Goal: Check status: Check status

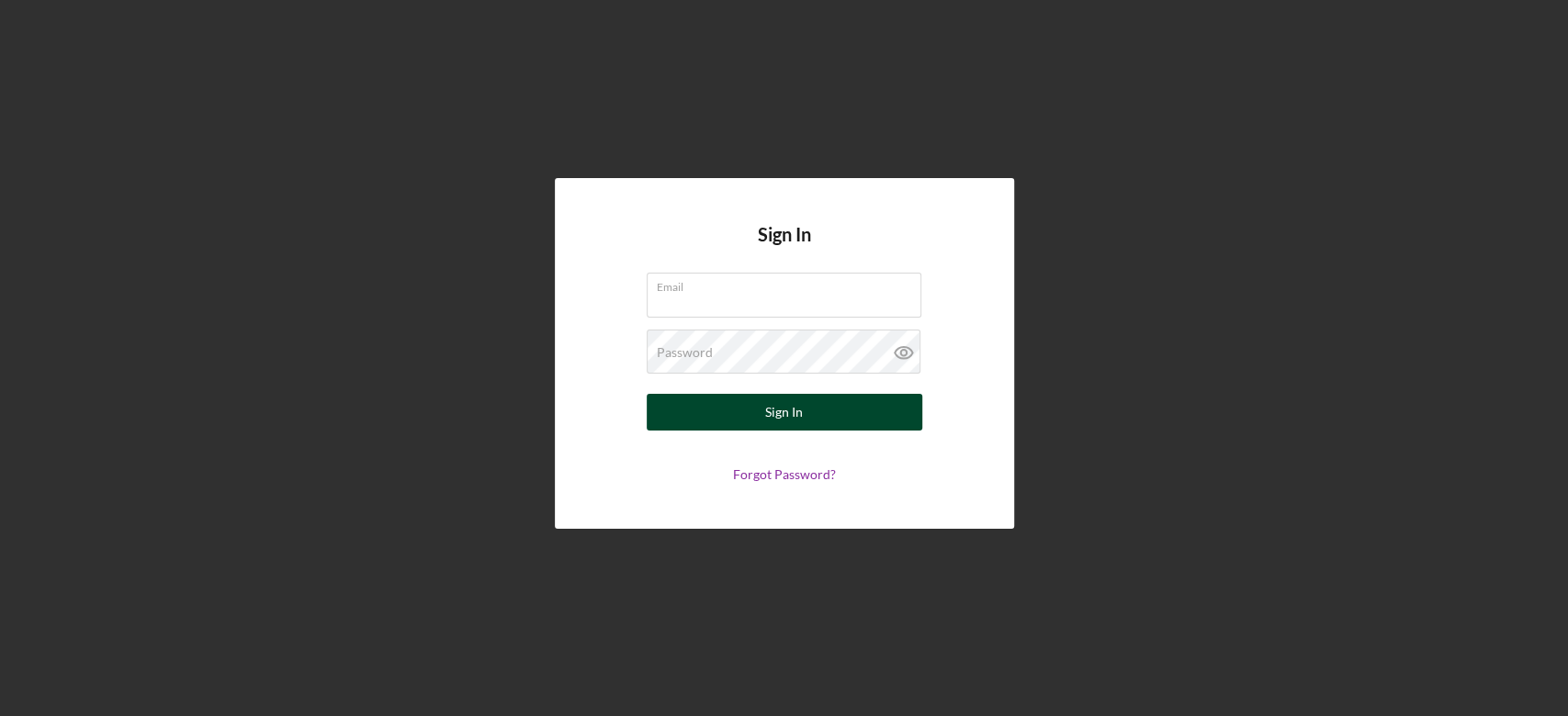
type input "[EMAIL_ADDRESS][DOMAIN_NAME]"
click at [735, 423] on button "Sign In" at bounding box center [784, 413] width 276 height 37
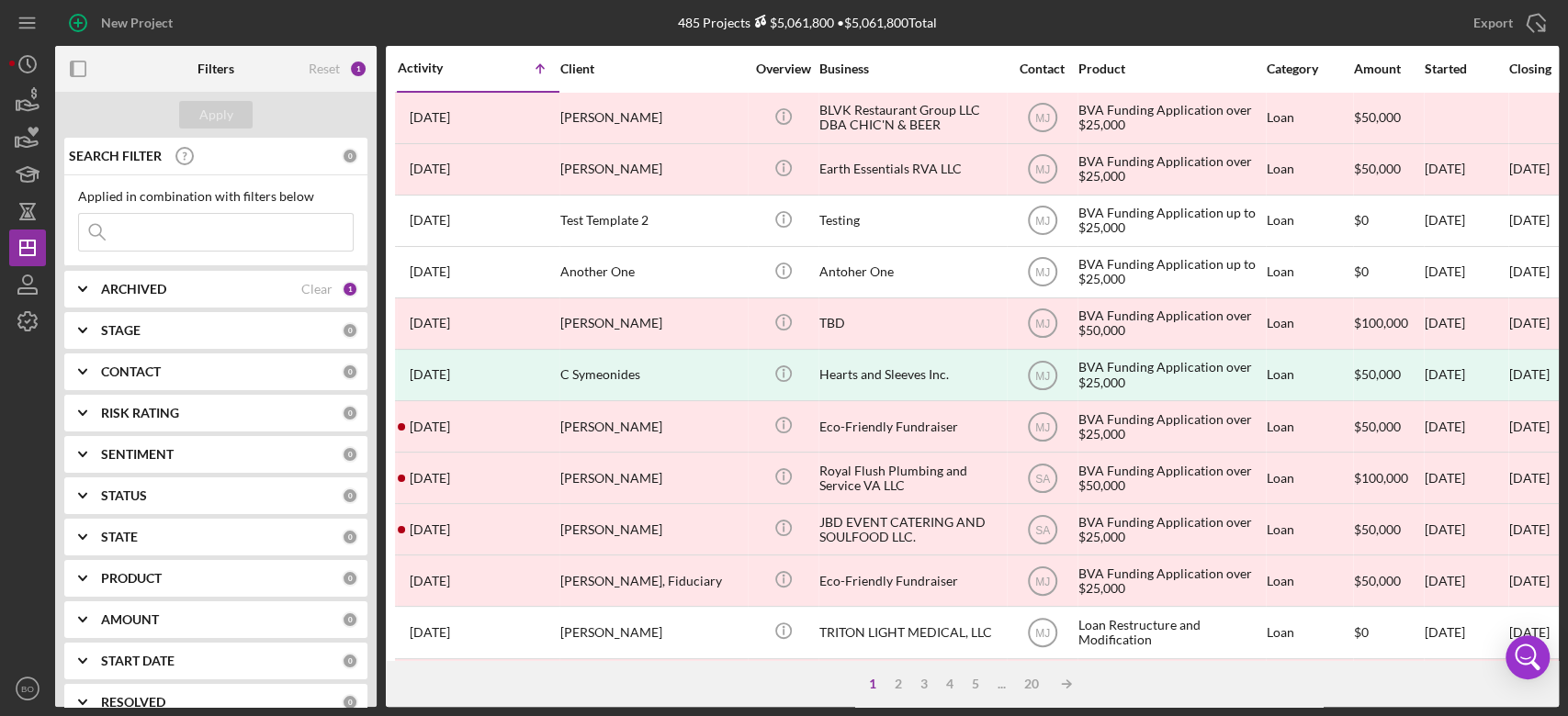
click at [274, 295] on div "ARCHIVED" at bounding box center [201, 289] width 201 height 15
click at [85, 365] on input "Active" at bounding box center [88, 364] width 19 height 19
checkbox input "true"
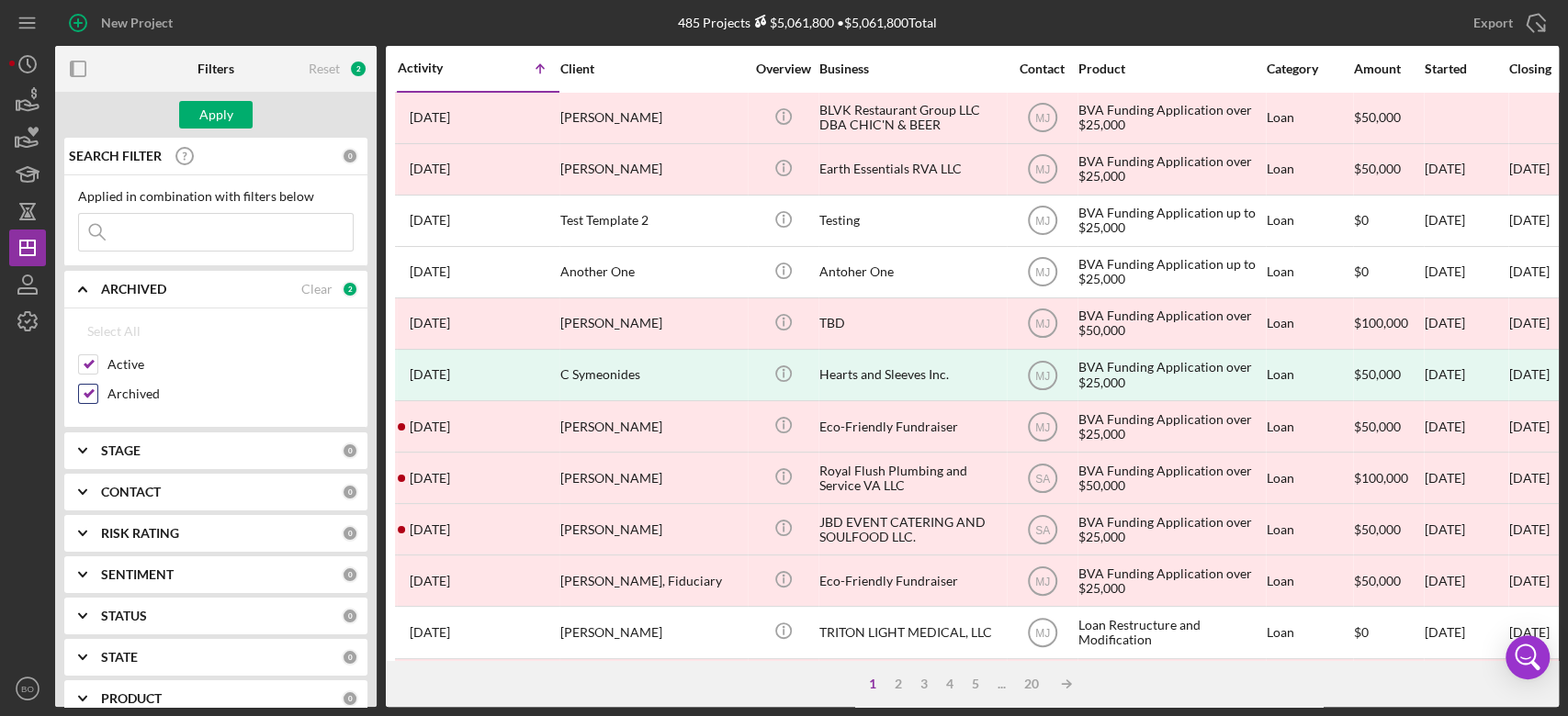
click at [85, 391] on input "Archived" at bounding box center [88, 393] width 19 height 19
checkbox input "false"
click at [204, 109] on div "Apply" at bounding box center [216, 114] width 34 height 27
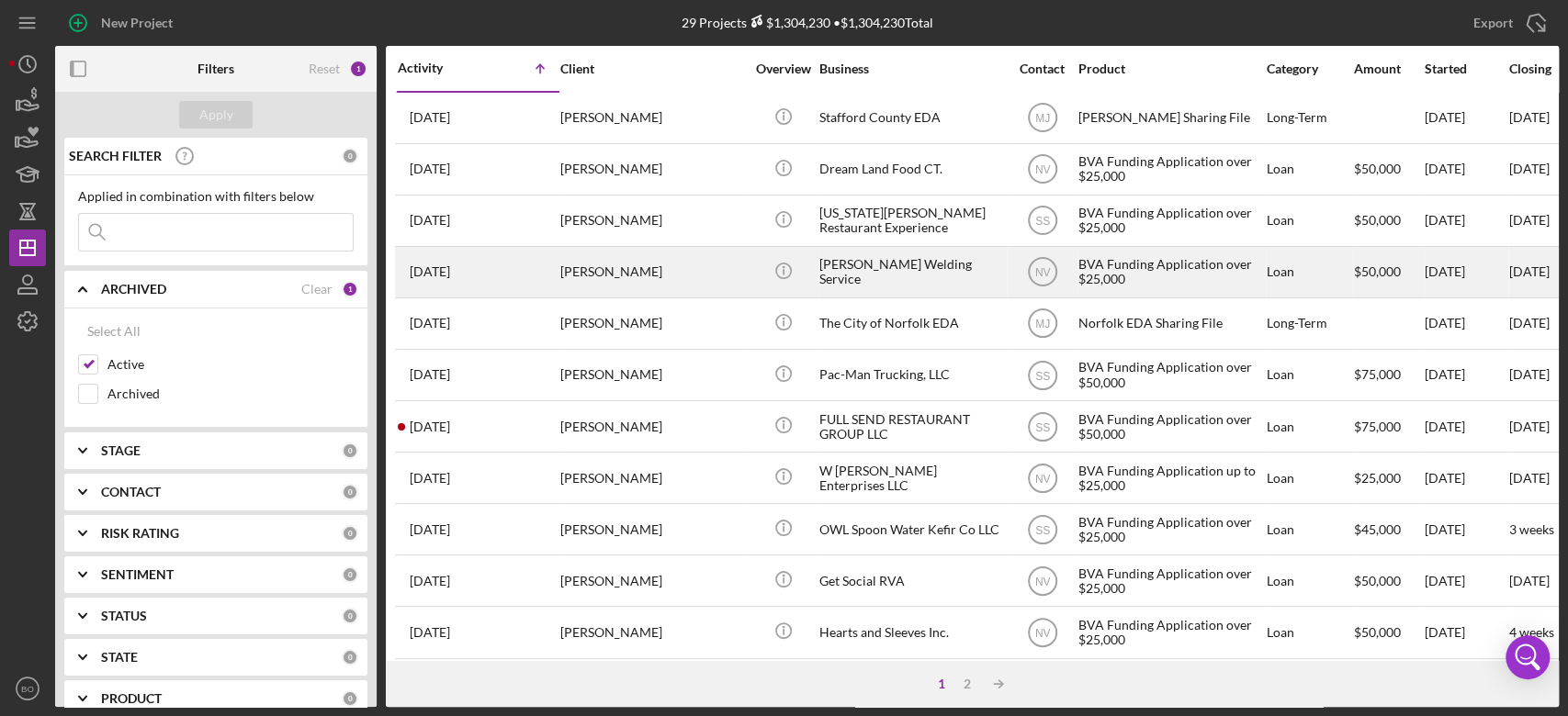
click at [627, 294] on td "[PERSON_NAME]" at bounding box center [653, 272] width 188 height 52
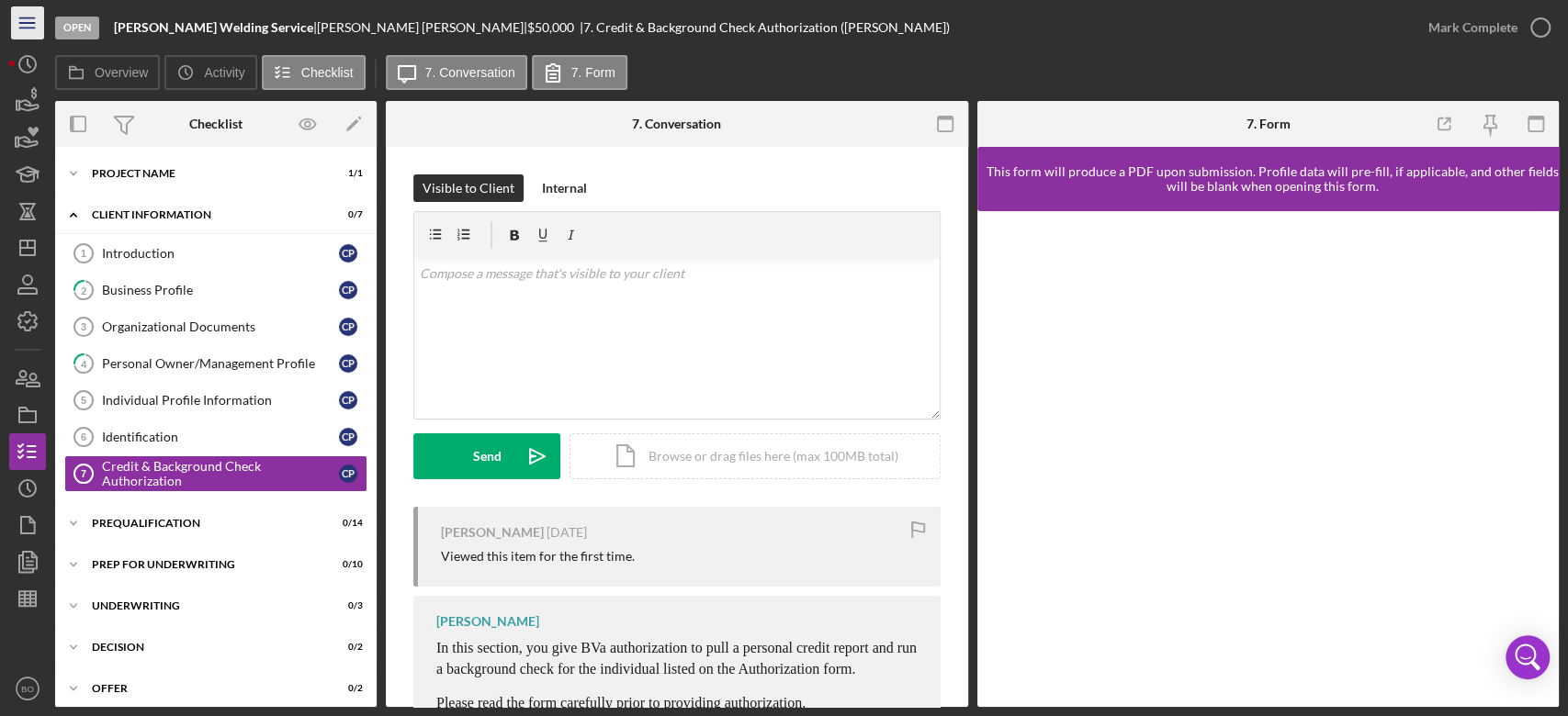
scroll to position [44, 0]
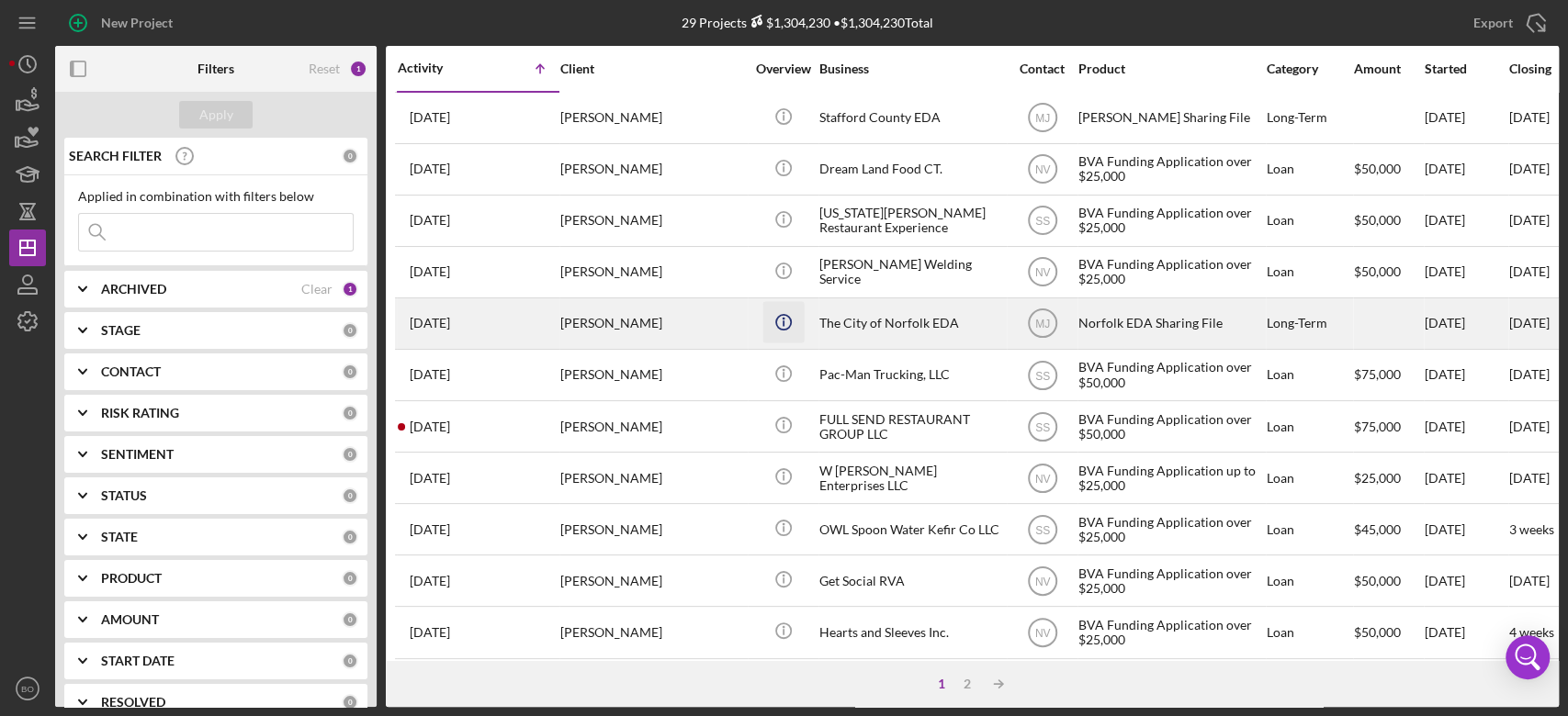
click at [789, 323] on icon "Icon/Info" at bounding box center [783, 322] width 41 height 41
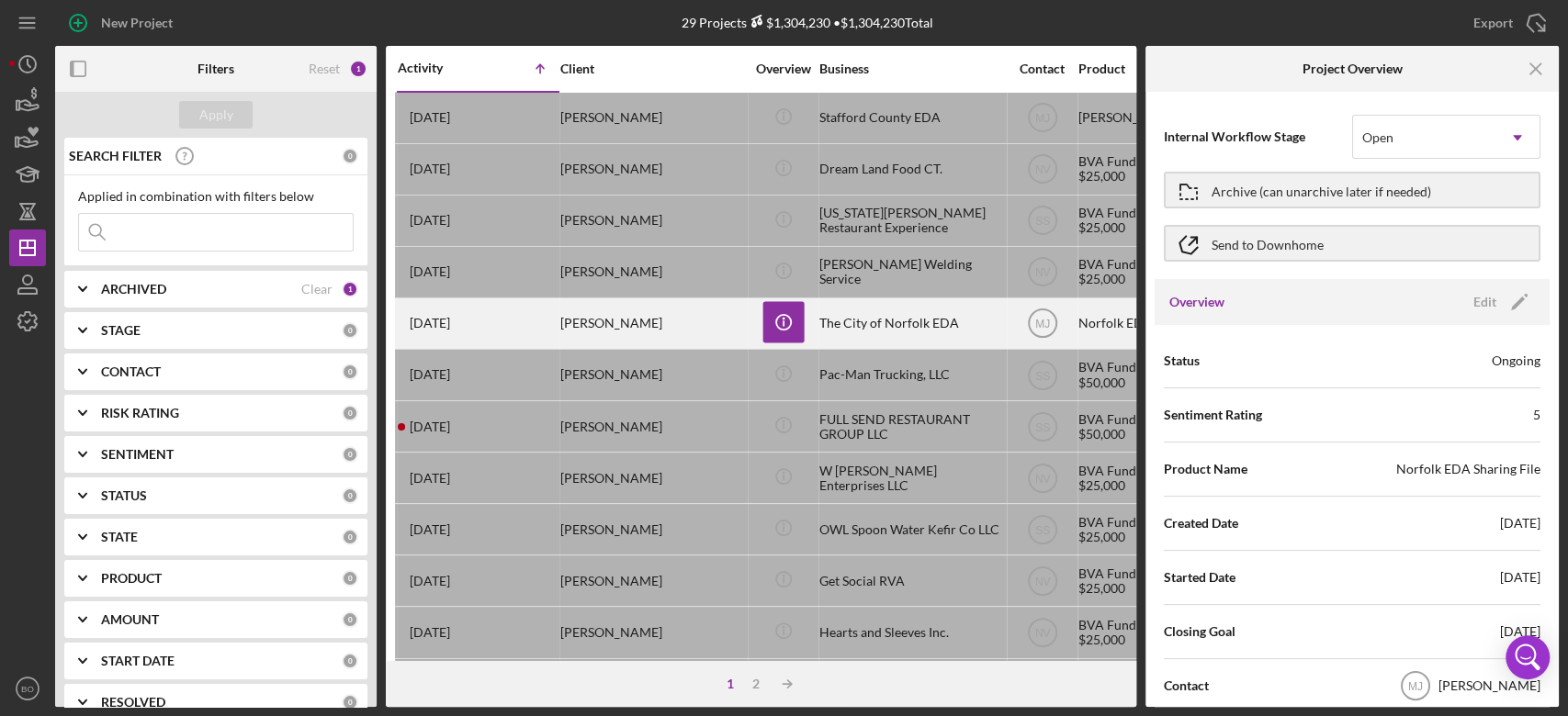
click at [657, 338] on div "[PERSON_NAME]" at bounding box center [652, 324] width 184 height 49
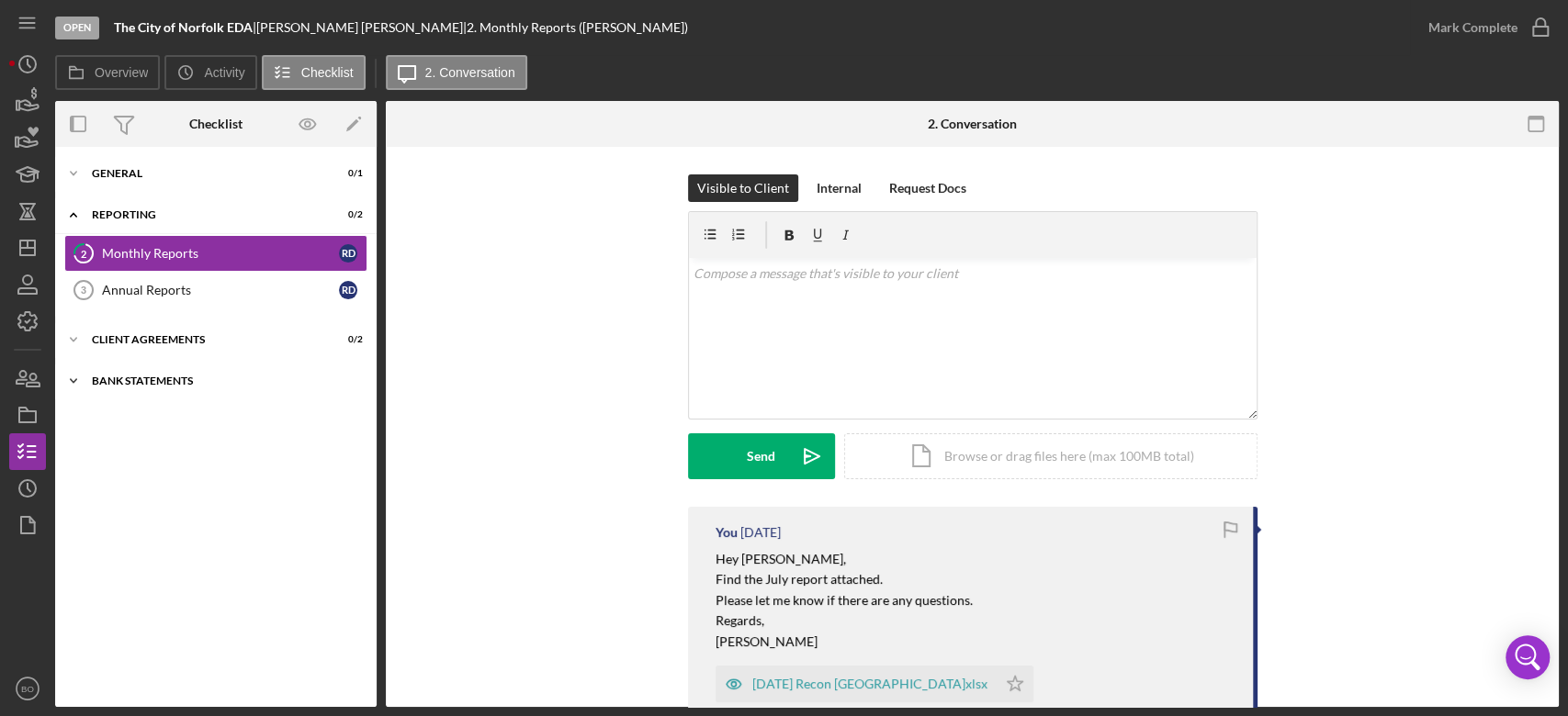
click at [133, 392] on div "Icon/Expander Bank Statements 0 / 1" at bounding box center [215, 381] width 322 height 37
click at [161, 421] on div "Bank Statements" at bounding box center [220, 420] width 237 height 15
